Goal: Task Accomplishment & Management: Use online tool/utility

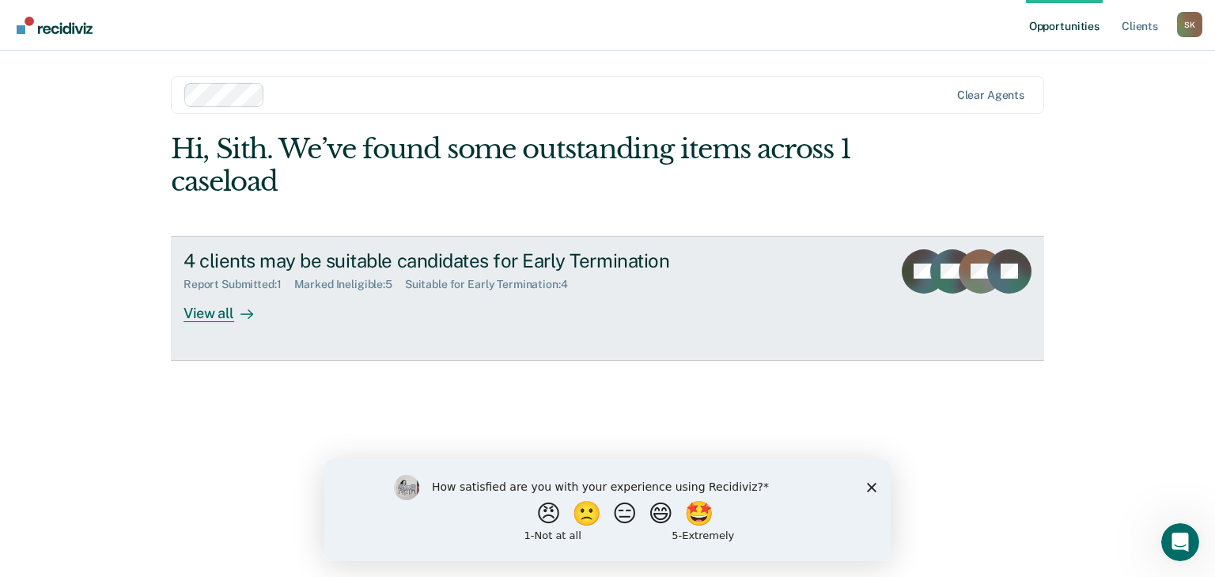
click at [206, 304] on div "View all" at bounding box center [228, 306] width 89 height 31
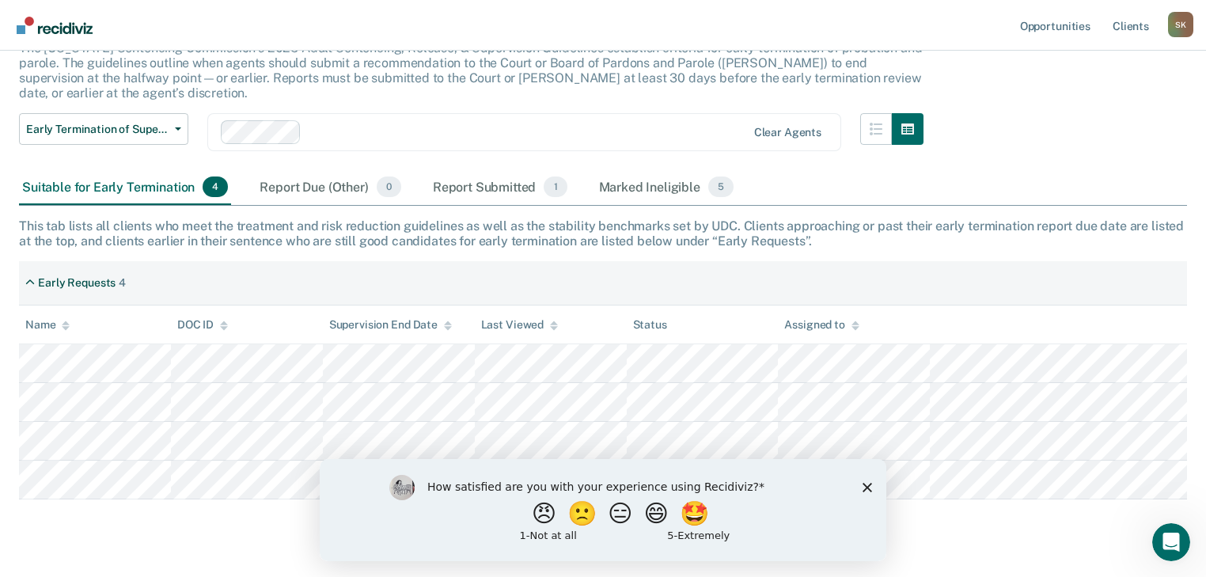
scroll to position [134, 0]
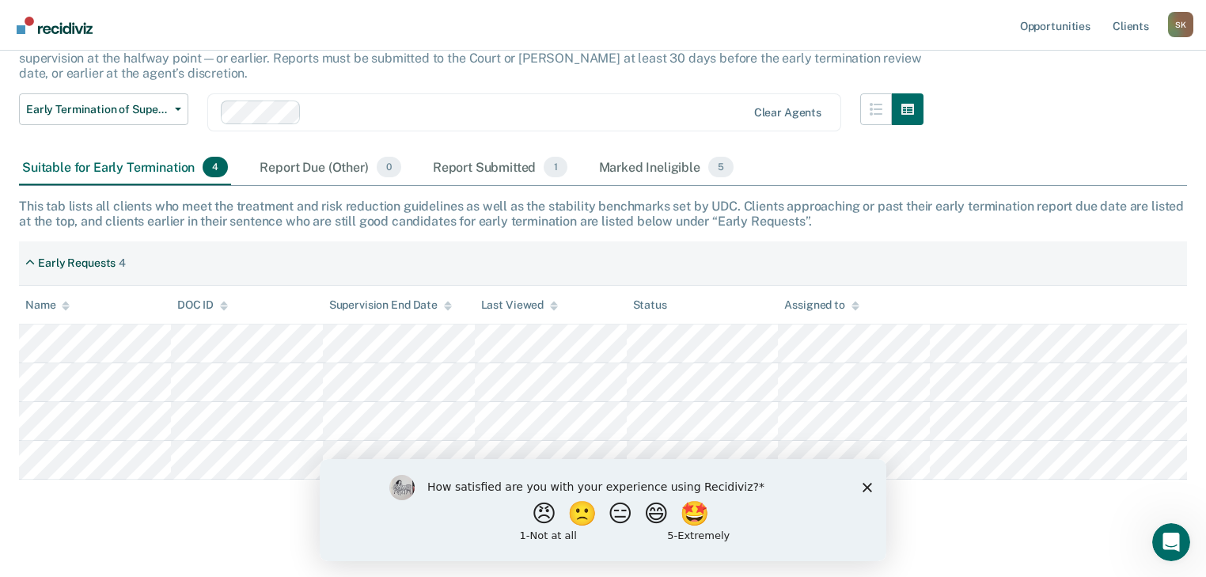
click at [869, 488] on icon "Close survey" at bounding box center [866, 486] width 9 height 9
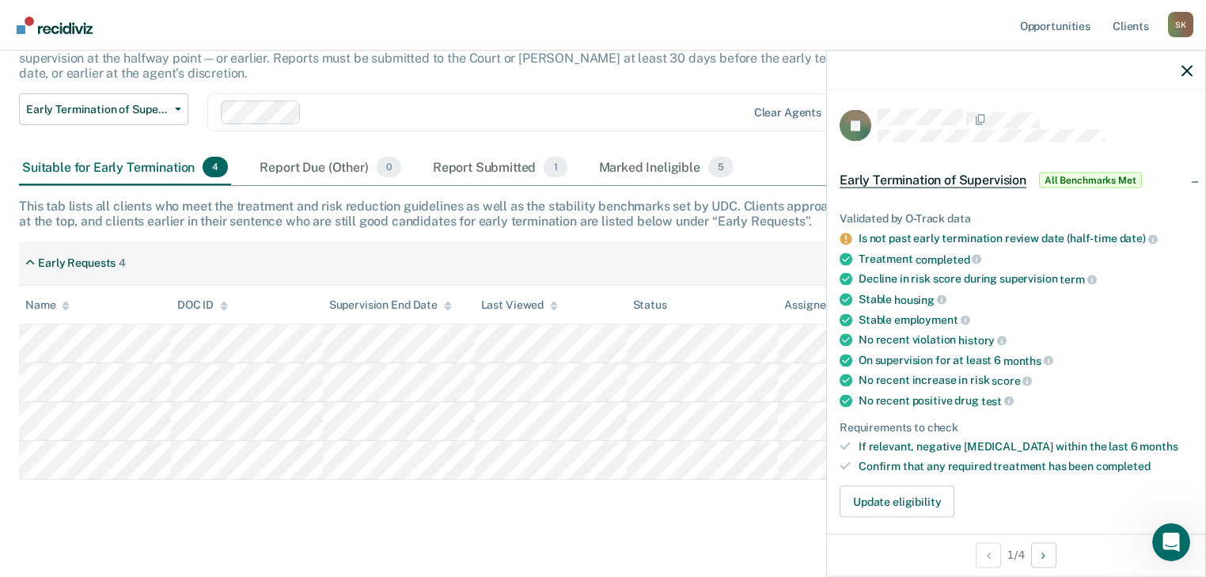
click at [782, 494] on div "Early Termination of Supervision The [US_STATE] Sentencing Commission’s 2025 Ad…" at bounding box center [603, 250] width 1168 height 550
click at [889, 503] on button "Update eligibility" at bounding box center [896, 501] width 115 height 32
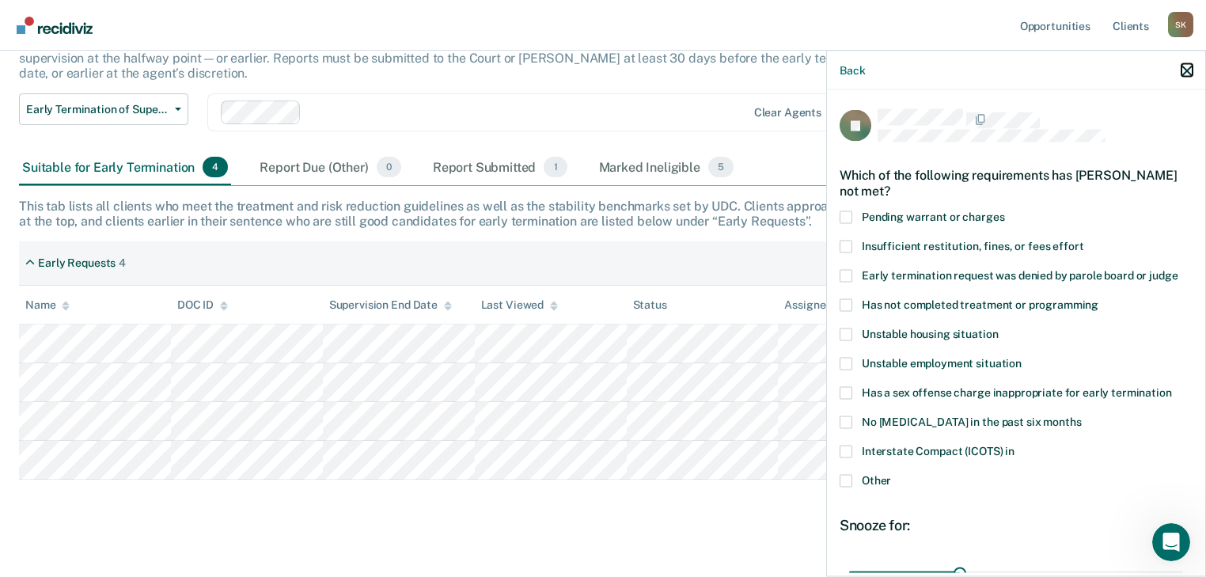
click at [1184, 76] on icon "button" at bounding box center [1186, 70] width 11 height 11
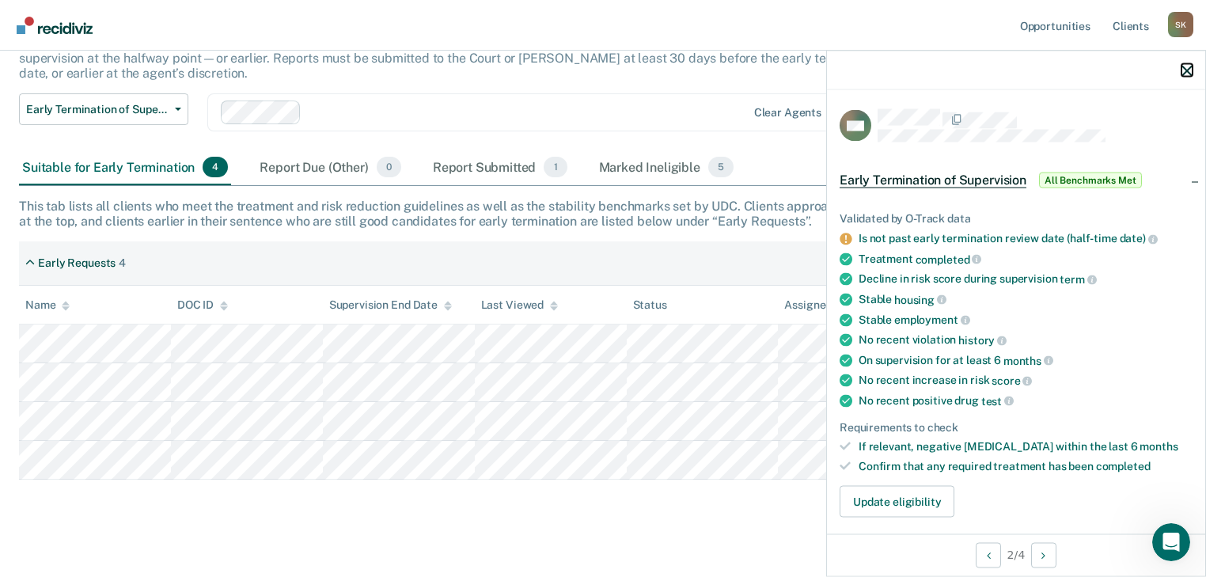
drag, startPoint x: 1187, startPoint y: 74, endPoint x: 1165, endPoint y: 82, distance: 23.1
click at [1181, 74] on icon "button" at bounding box center [1186, 70] width 11 height 11
drag, startPoint x: 1180, startPoint y: 70, endPoint x: 1182, endPoint y: 84, distance: 13.5
click at [1181, 71] on icon "button" at bounding box center [1186, 70] width 11 height 11
drag, startPoint x: 1190, startPoint y: 73, endPoint x: 1145, endPoint y: 76, distance: 44.4
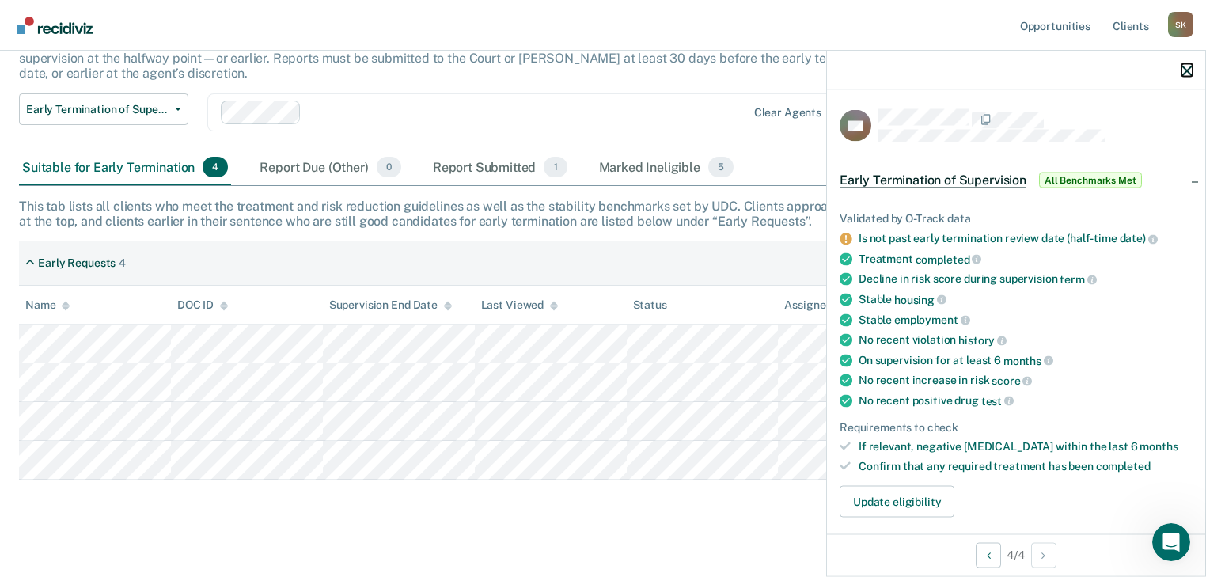
click at [1190, 74] on icon "button" at bounding box center [1186, 70] width 11 height 11
